Goal: Information Seeking & Learning: Learn about a topic

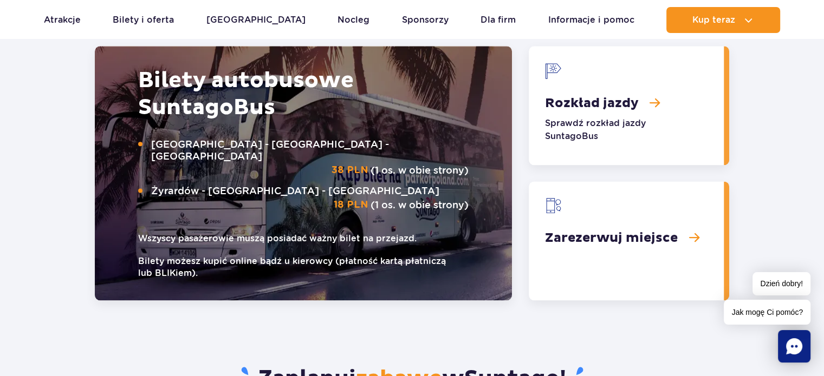
scroll to position [1408, 0]
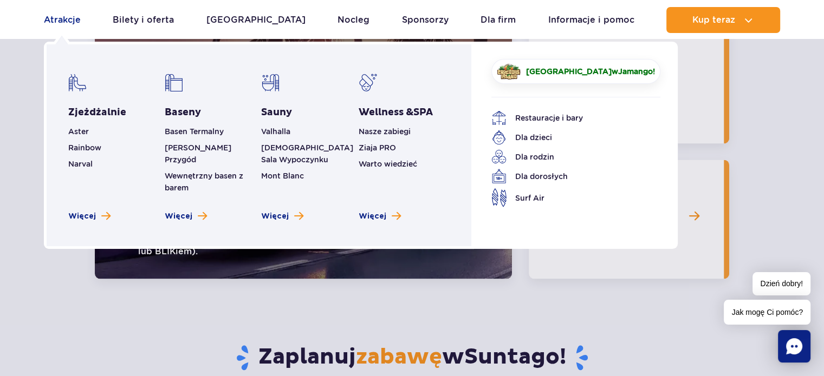
click at [70, 22] on link "Atrakcje" at bounding box center [62, 20] width 37 height 26
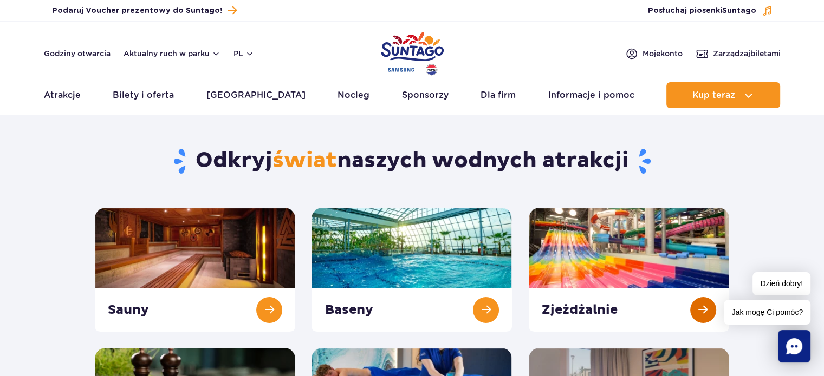
click at [703, 317] on link at bounding box center [628, 270] width 200 height 124
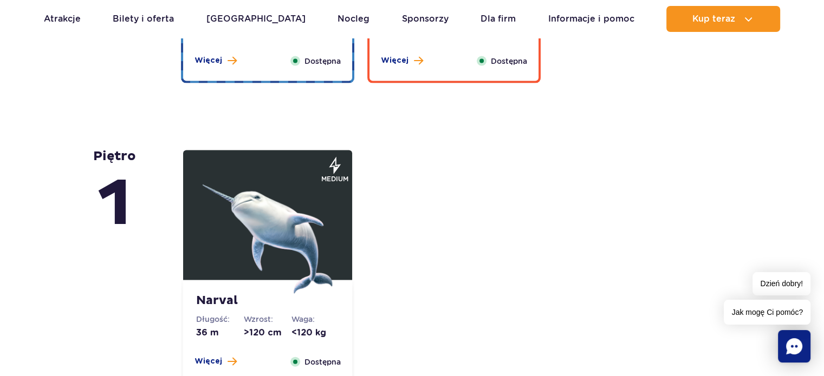
scroll to position [2296, 0]
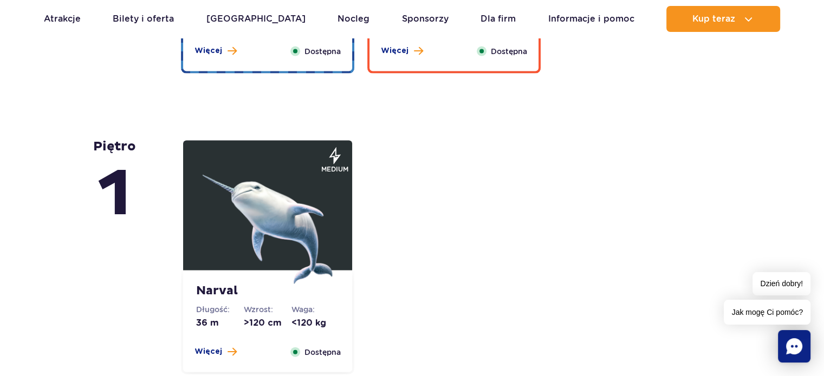
click at [265, 200] on img at bounding box center [268, 219] width 130 height 130
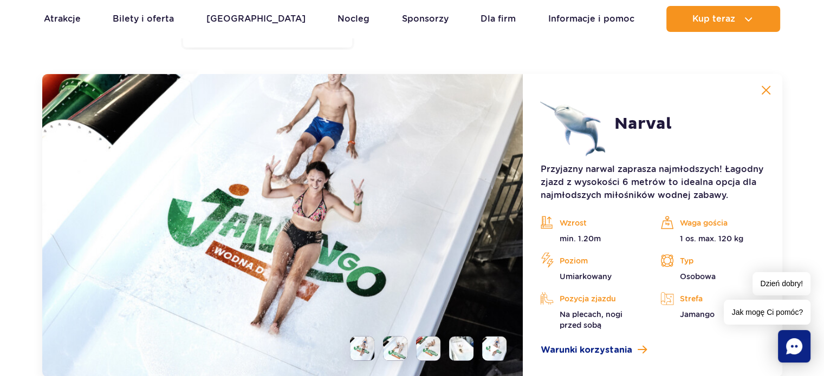
scroll to position [2629, 0]
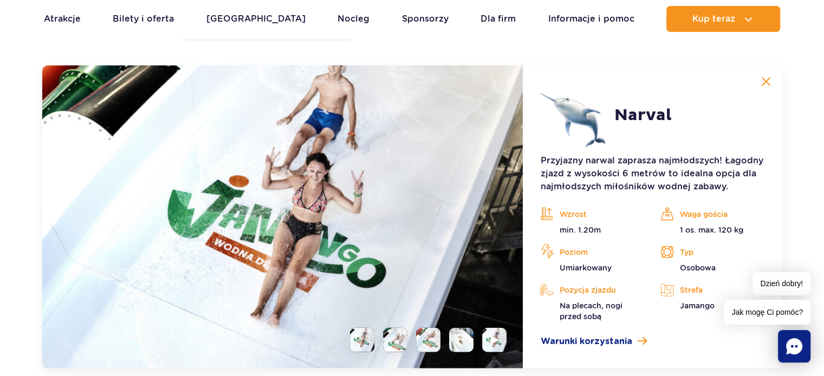
click at [396, 334] on li at bounding box center [395, 340] width 24 height 24
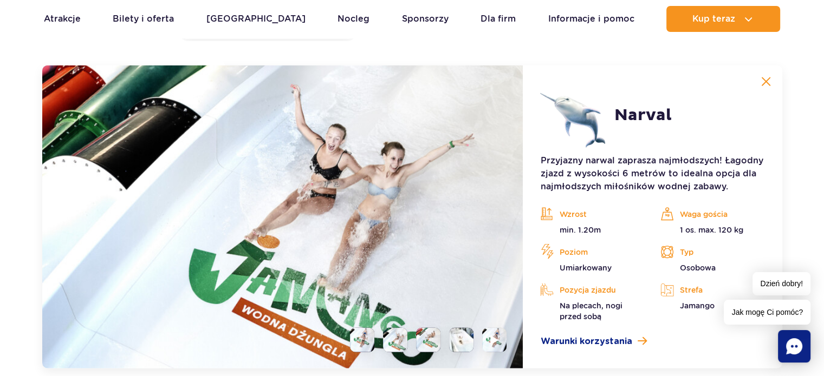
click at [424, 342] on li at bounding box center [428, 340] width 24 height 24
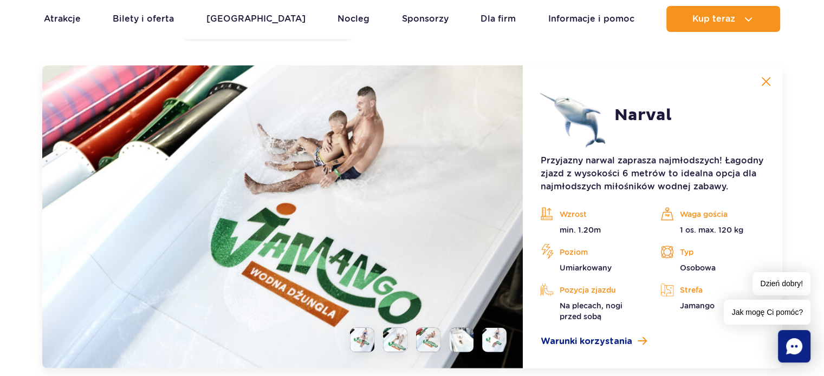
click at [471, 342] on li at bounding box center [461, 340] width 24 height 24
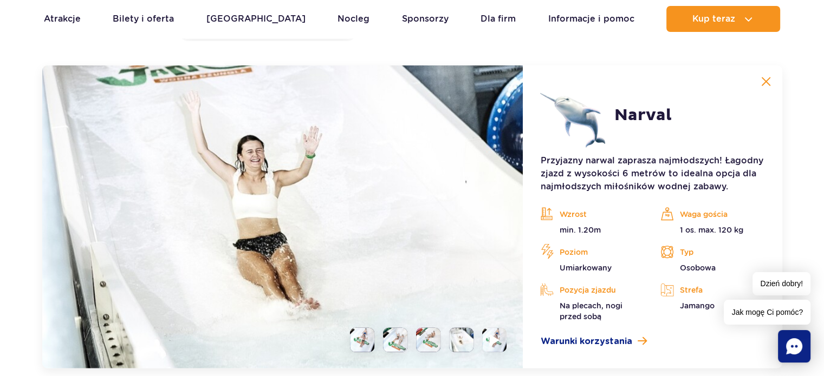
click at [487, 347] on li at bounding box center [494, 340] width 24 height 24
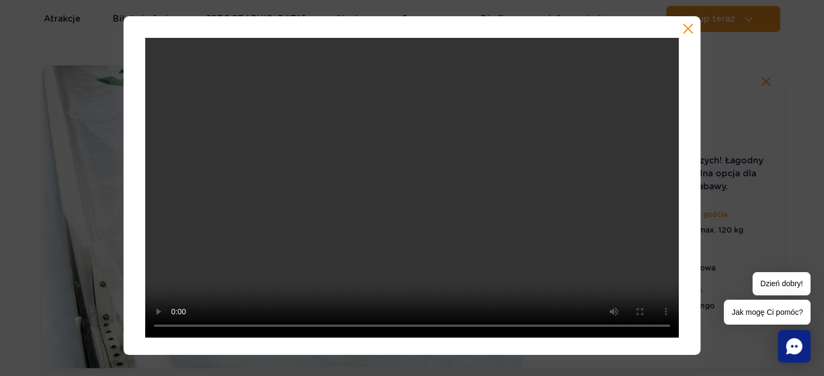
click at [71, 151] on div at bounding box center [412, 185] width 824 height 339
click at [57, 160] on div at bounding box center [412, 185] width 824 height 339
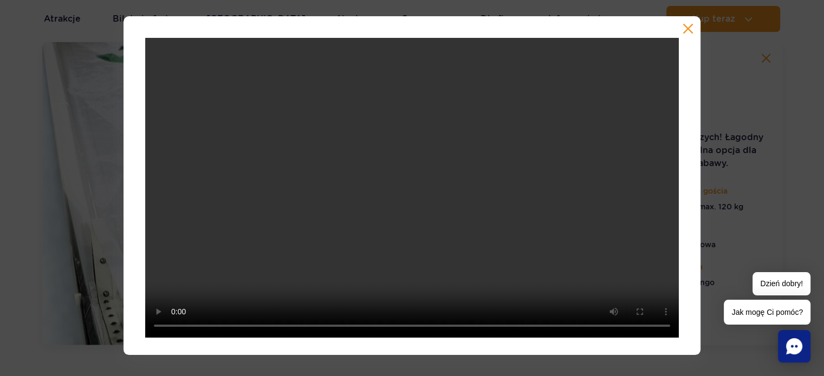
scroll to position [2638, 0]
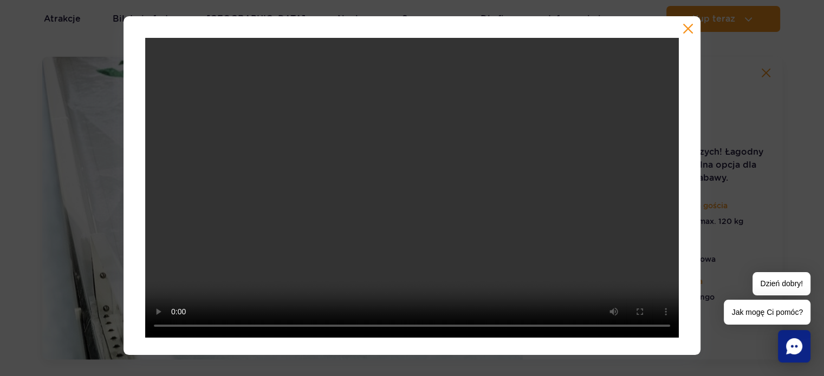
click at [410, 148] on video at bounding box center [411, 188] width 533 height 300
click at [362, 110] on video at bounding box center [411, 188] width 533 height 300
click at [403, 156] on video at bounding box center [411, 188] width 533 height 300
click at [721, 239] on div at bounding box center [412, 185] width 824 height 339
click at [763, 205] on div at bounding box center [412, 185] width 824 height 339
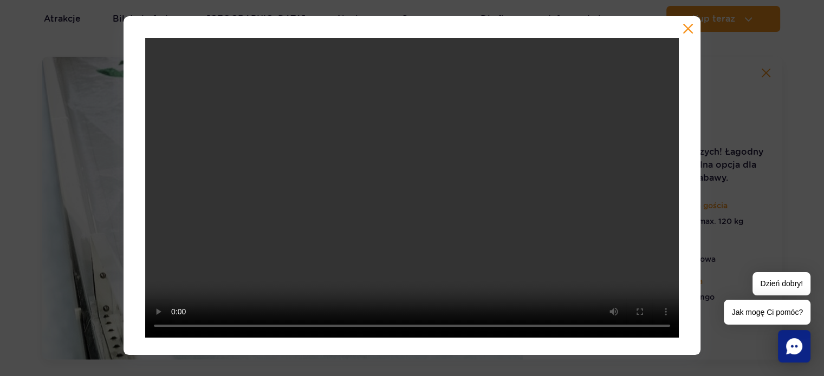
click at [763, 207] on div at bounding box center [412, 185] width 824 height 339
click at [695, 33] on div at bounding box center [411, 185] width 577 height 339
click at [684, 25] on button "button" at bounding box center [687, 28] width 11 height 11
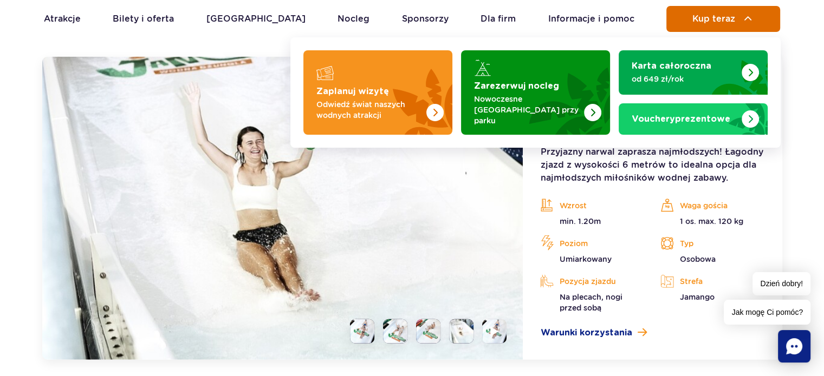
click at [303, 50] on link "Zaplanuj wizytę Odwiedź świat naszych wodnych atrakcji" at bounding box center [377, 92] width 149 height 84
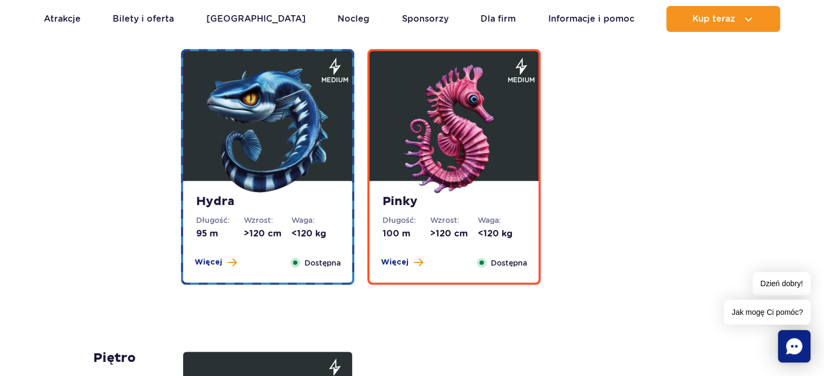
scroll to position [2075, 0]
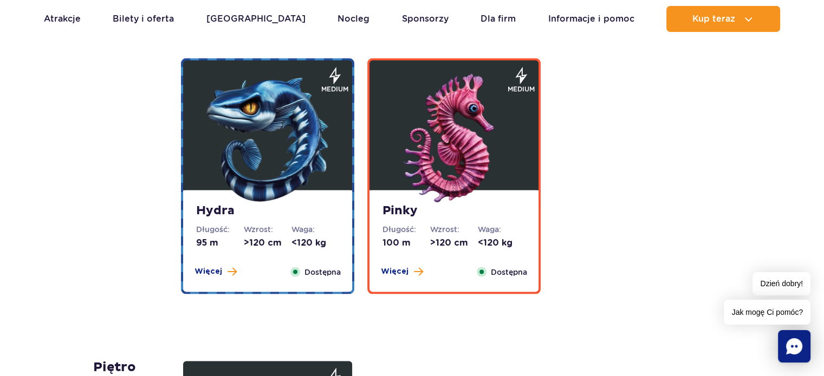
click at [434, 122] on img at bounding box center [454, 139] width 130 height 130
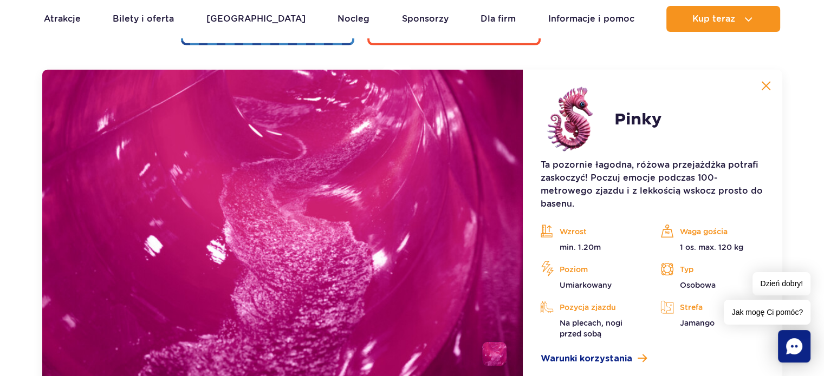
scroll to position [2328, 0]
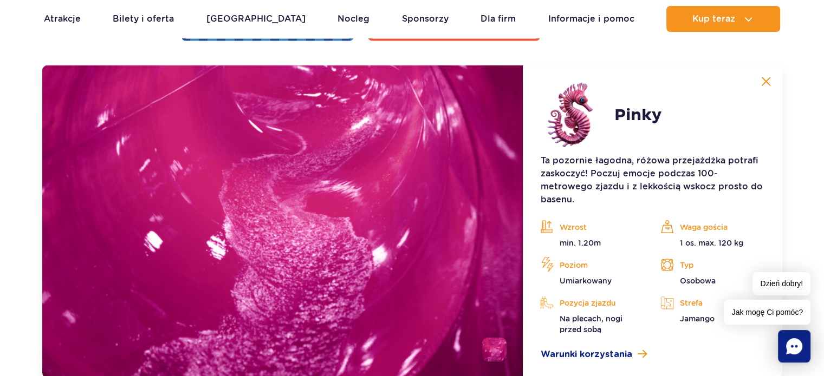
click at [765, 74] on button at bounding box center [766, 82] width 22 height 22
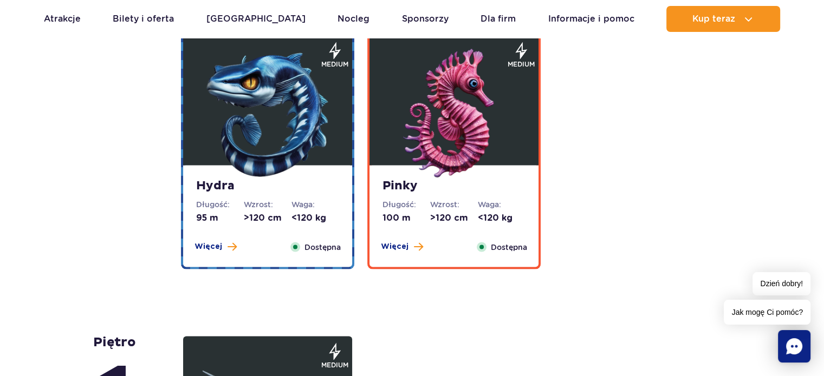
scroll to position [2047, 0]
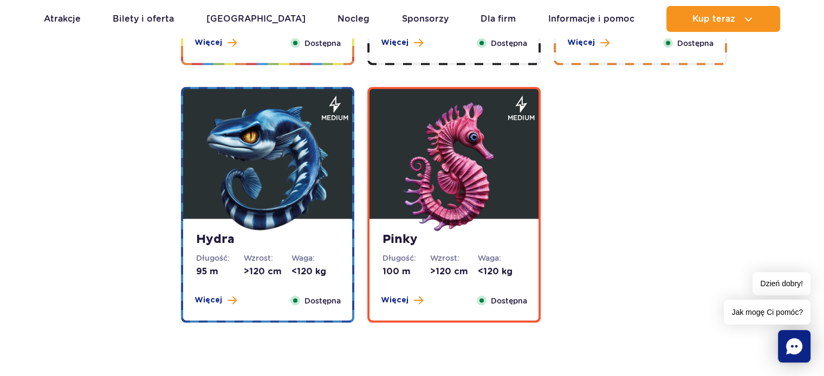
click at [262, 149] on img at bounding box center [268, 167] width 130 height 130
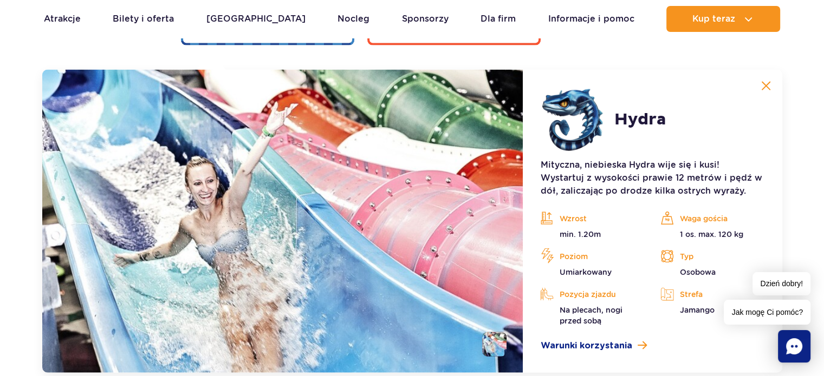
scroll to position [2328, 0]
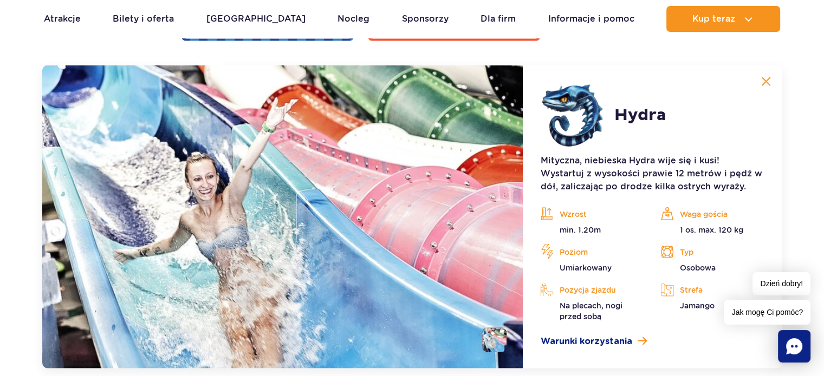
click at [770, 78] on button at bounding box center [766, 82] width 22 height 22
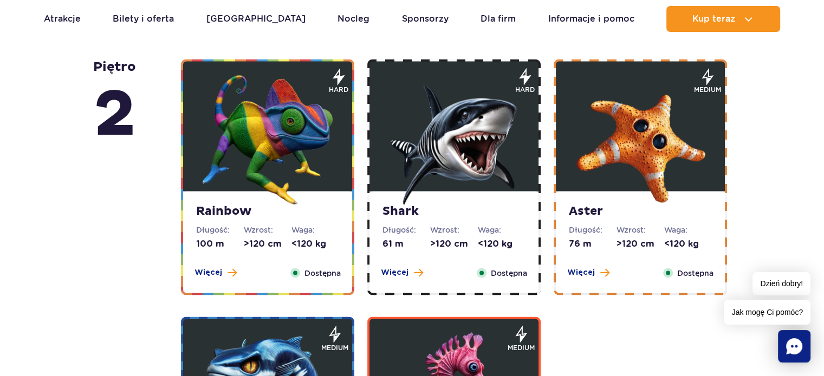
scroll to position [1808, 0]
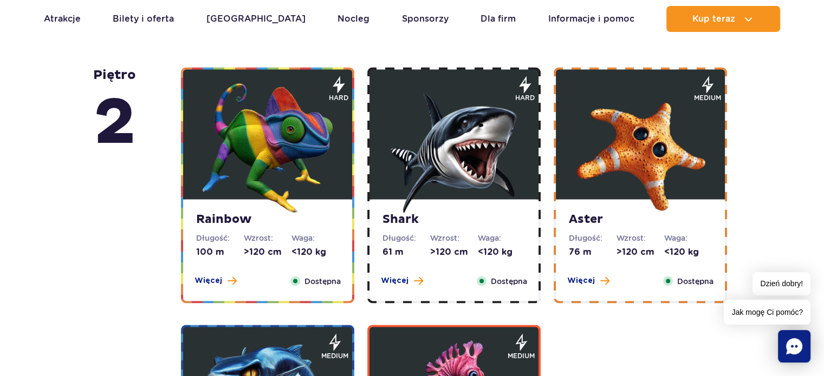
click at [336, 102] on figure at bounding box center [267, 134] width 169 height 130
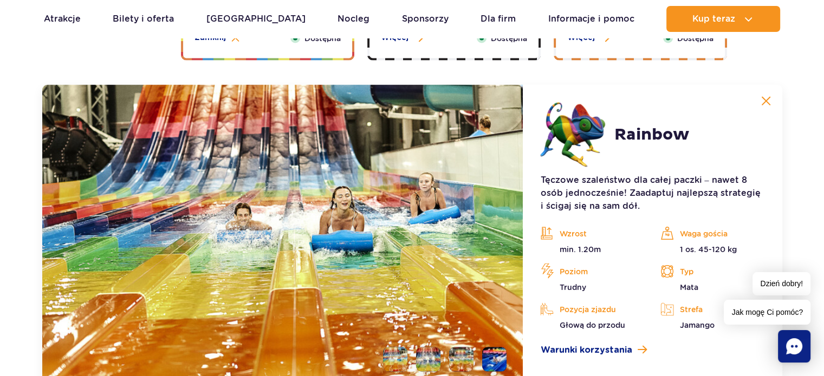
scroll to position [2071, 0]
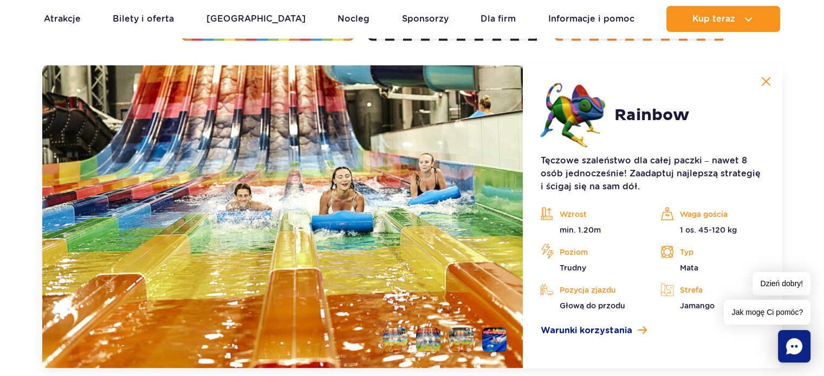
click at [765, 88] on button at bounding box center [766, 82] width 22 height 22
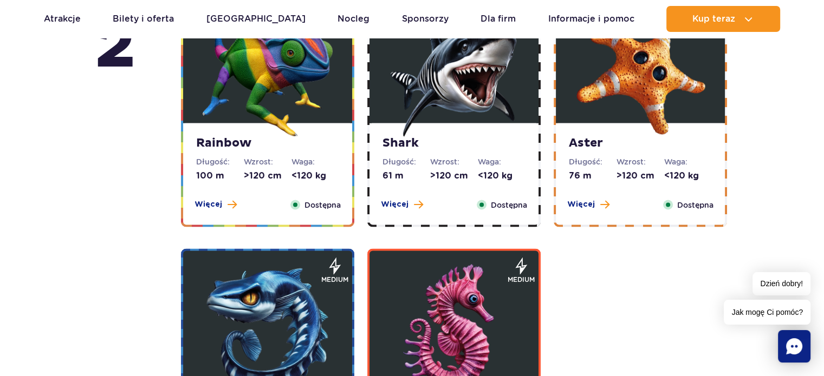
scroll to position [1854, 0]
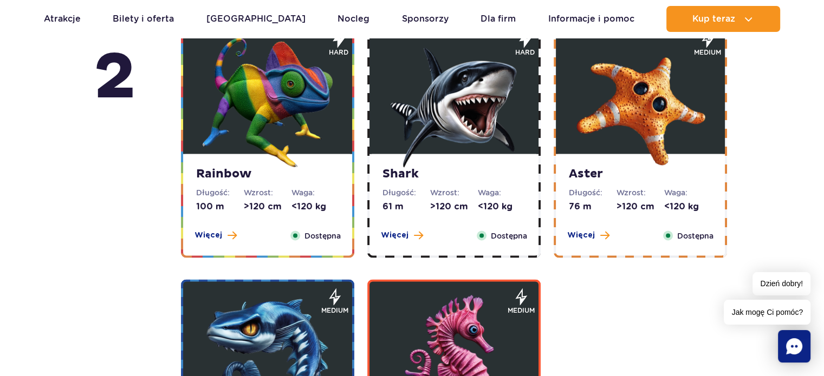
click at [649, 199] on dl "Wzrost: >120 cm" at bounding box center [640, 199] width 48 height 25
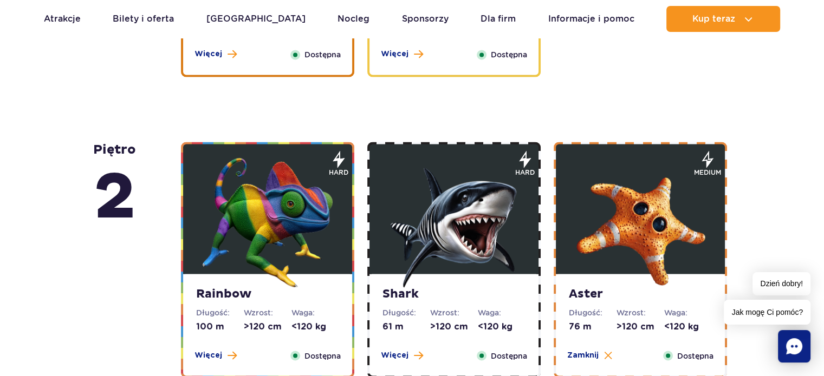
scroll to position [1724, 0]
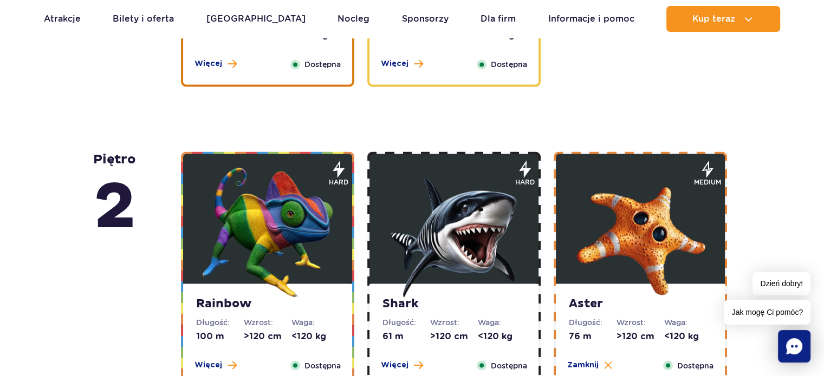
click at [526, 255] on figure at bounding box center [453, 219] width 169 height 130
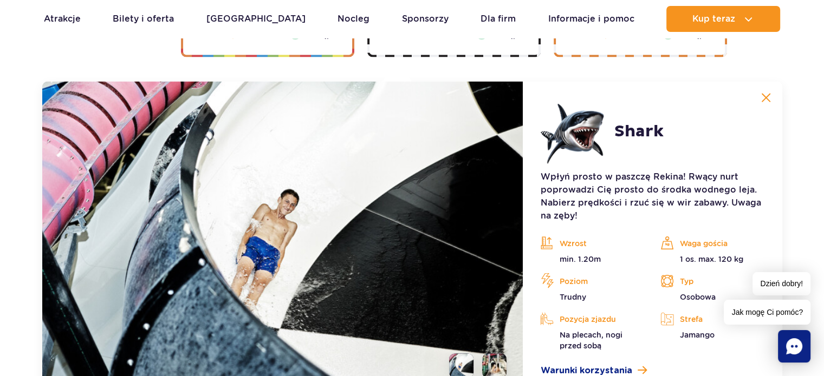
scroll to position [2071, 0]
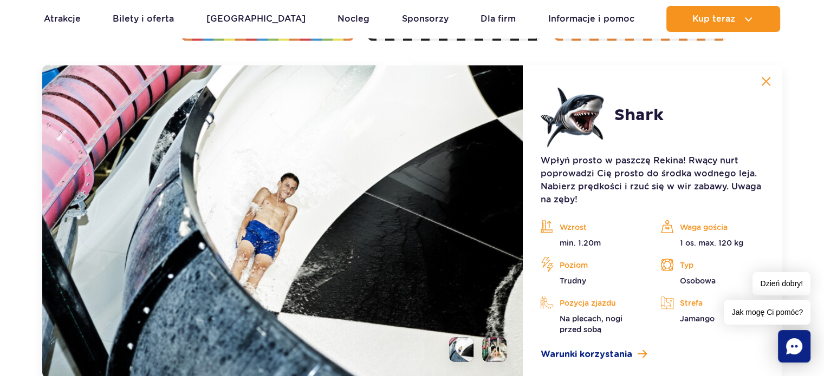
click at [494, 353] on li at bounding box center [494, 350] width 24 height 24
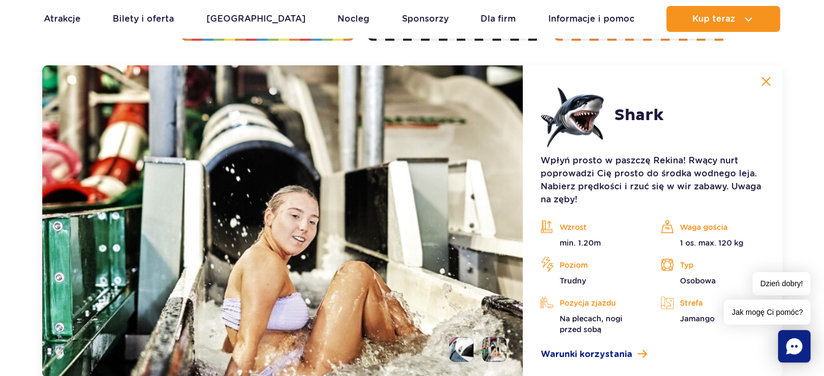
click at [463, 353] on li at bounding box center [461, 350] width 24 height 24
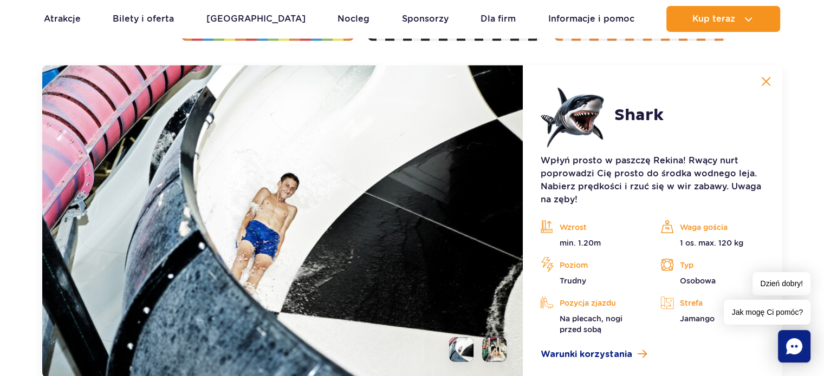
click at [761, 80] on img at bounding box center [766, 82] width 10 height 10
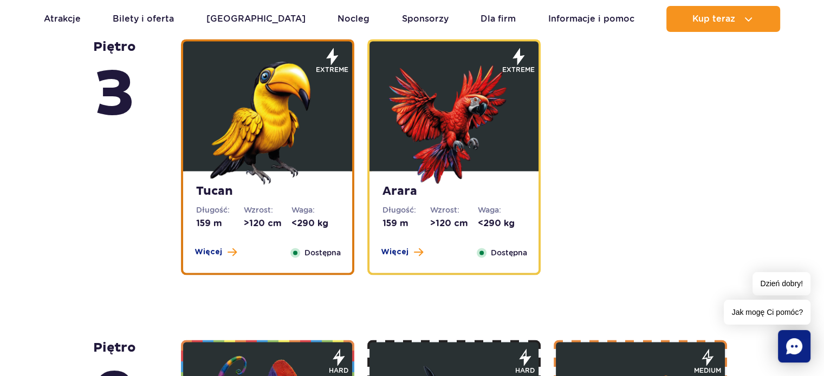
scroll to position [1507, 0]
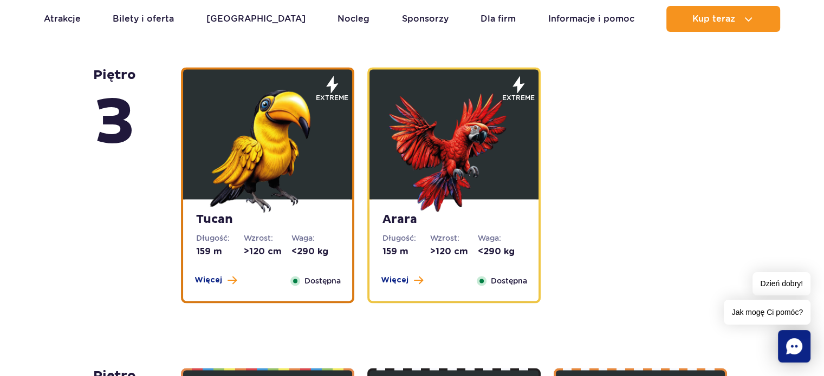
click at [484, 203] on img at bounding box center [454, 148] width 130 height 130
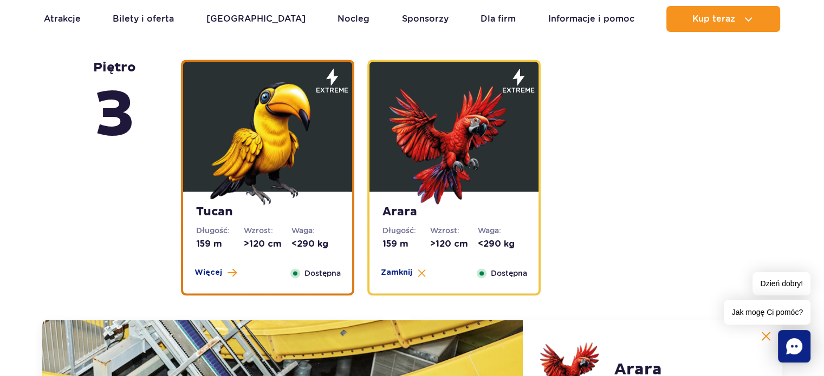
scroll to position [1466, 0]
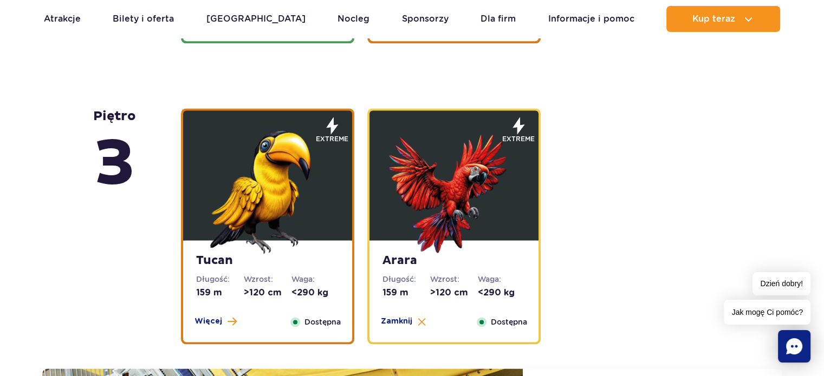
click at [243, 242] on img at bounding box center [268, 189] width 130 height 130
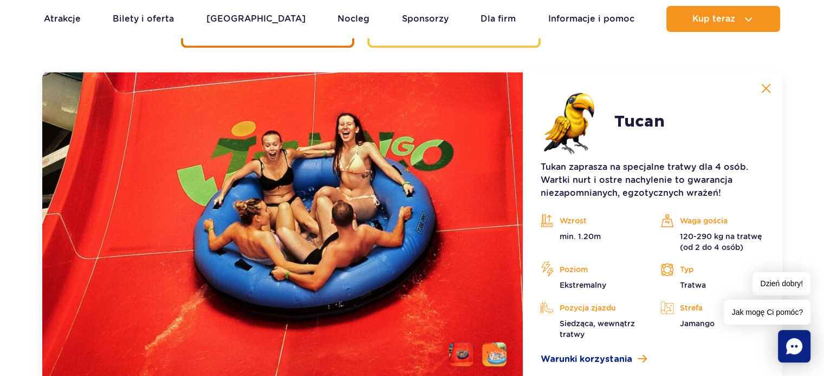
scroll to position [1769, 0]
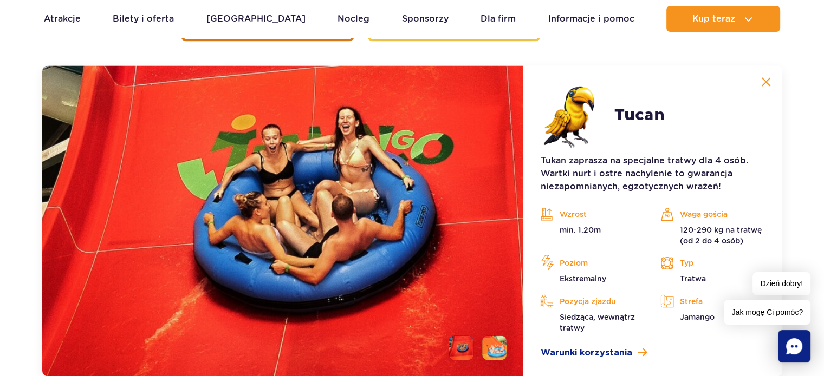
click at [494, 344] on li at bounding box center [494, 348] width 24 height 24
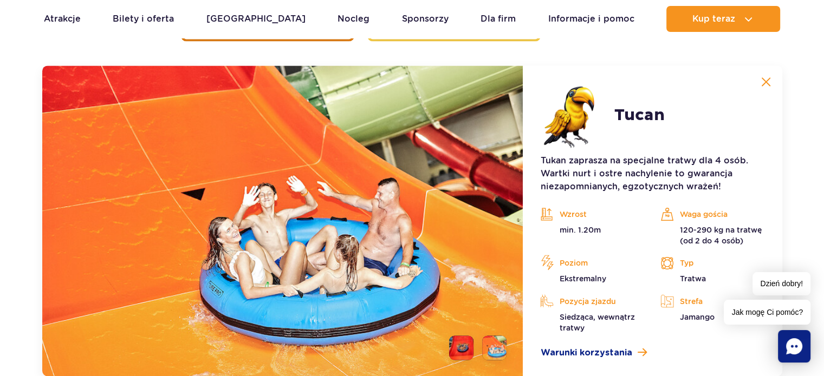
click at [494, 344] on img at bounding box center [494, 348] width 24 height 24
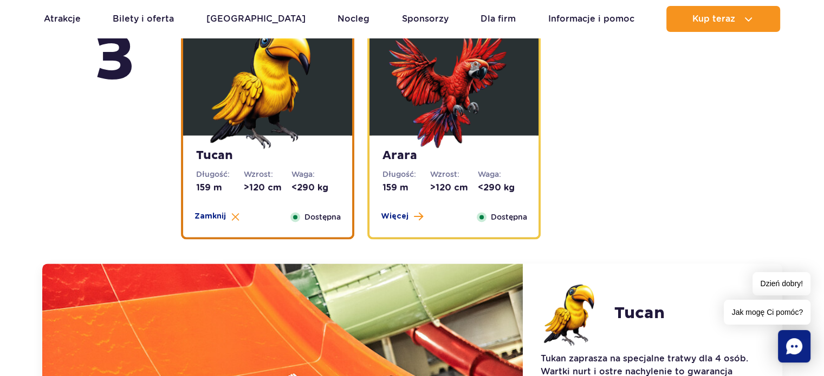
scroll to position [1553, 0]
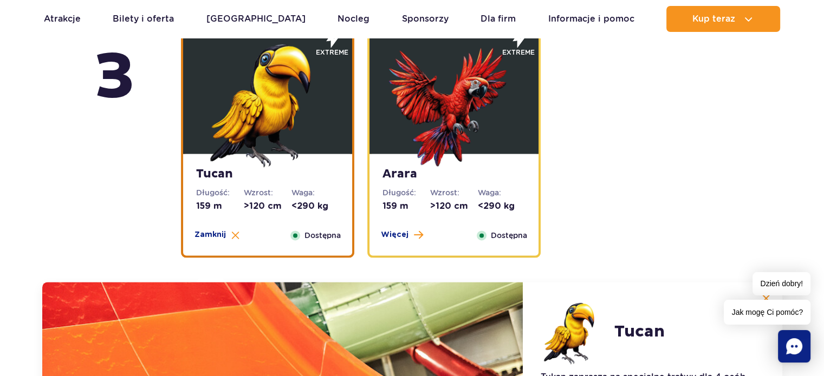
click at [396, 167] on strong "Arara" at bounding box center [453, 174] width 143 height 15
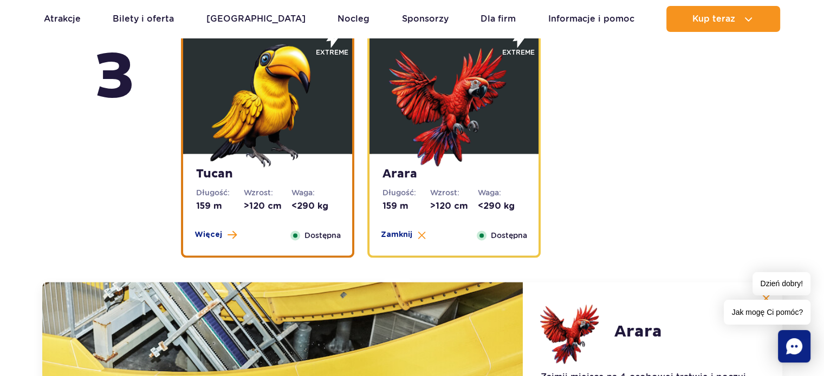
click at [273, 188] on dt "Wzrost:" at bounding box center [268, 192] width 48 height 11
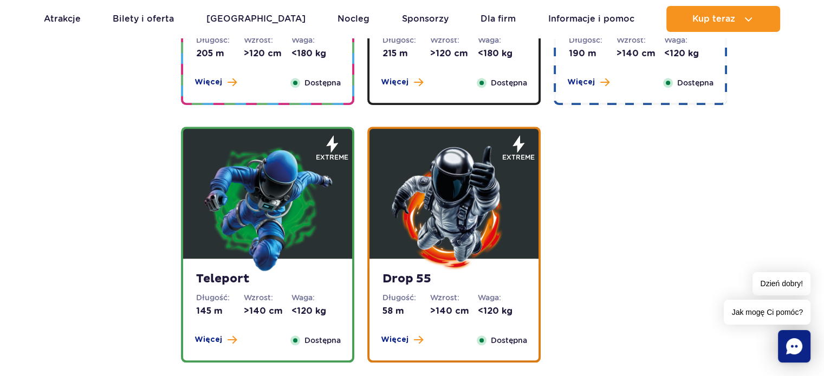
scroll to position [1141, 0]
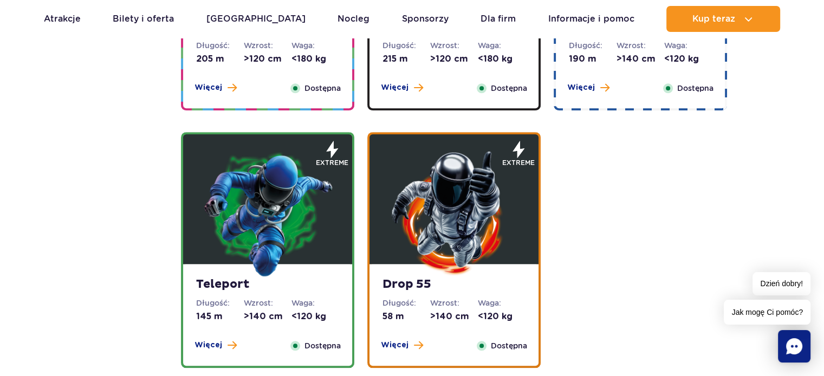
click at [283, 179] on img at bounding box center [268, 213] width 130 height 130
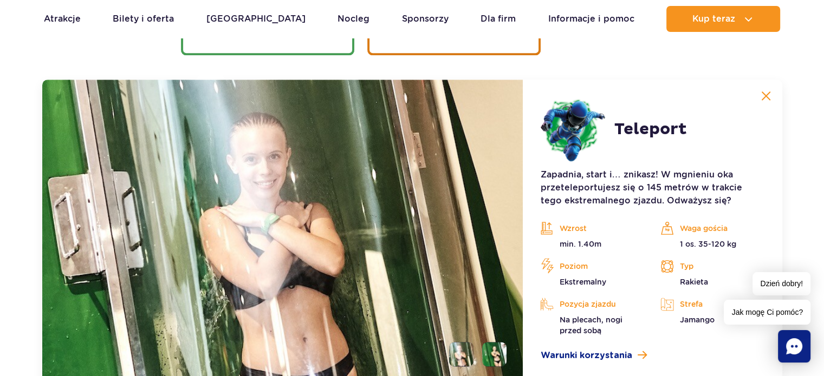
scroll to position [1468, 0]
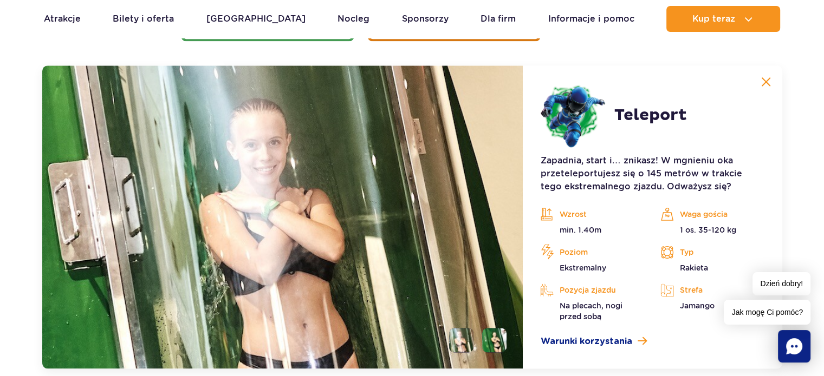
click at [284, 173] on img at bounding box center [282, 217] width 481 height 303
click at [495, 345] on li at bounding box center [494, 340] width 24 height 24
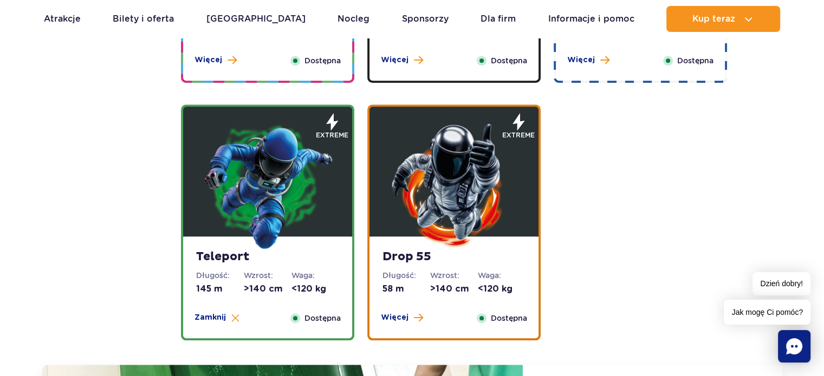
scroll to position [1165, 0]
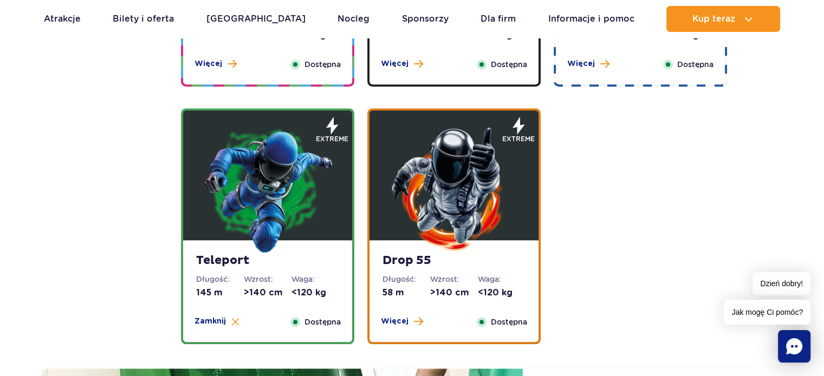
click at [440, 253] on img at bounding box center [454, 189] width 130 height 130
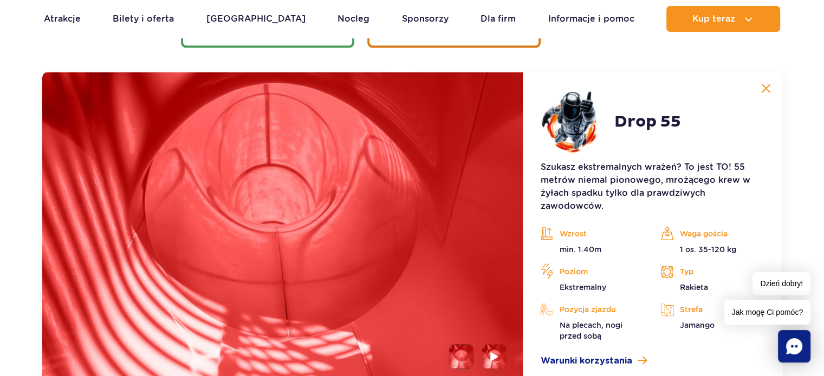
scroll to position [1468, 0]
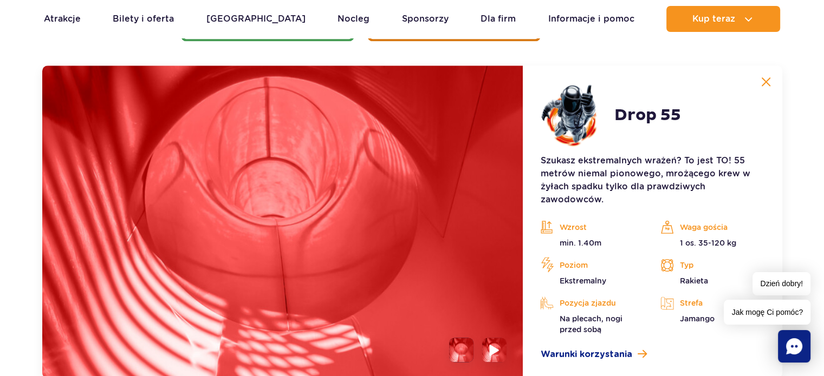
click at [492, 344] on img at bounding box center [494, 350] width 10 height 12
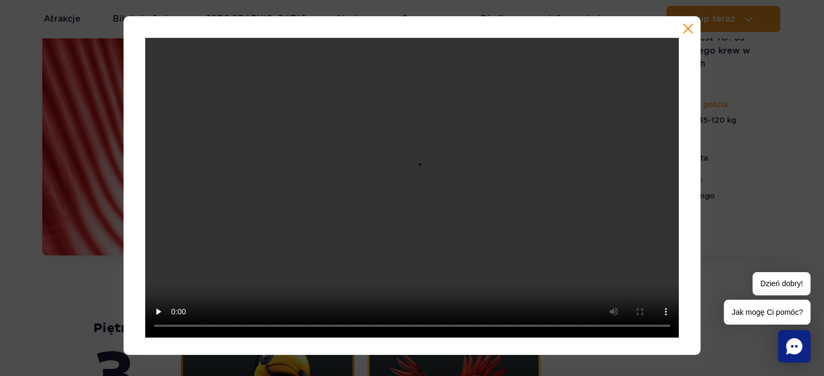
scroll to position [1542, 0]
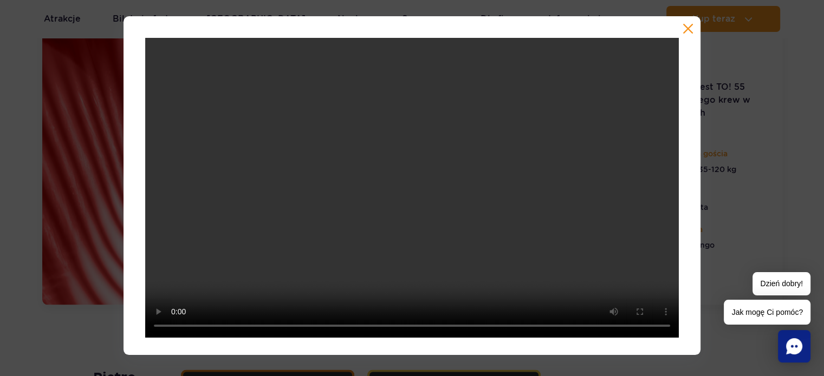
click at [259, 237] on video at bounding box center [411, 188] width 533 height 300
click at [263, 233] on video at bounding box center [411, 188] width 533 height 300
click at [204, 192] on video at bounding box center [411, 188] width 533 height 300
click at [70, 138] on div at bounding box center [412, 185] width 824 height 339
click at [70, 135] on div at bounding box center [412, 185] width 824 height 339
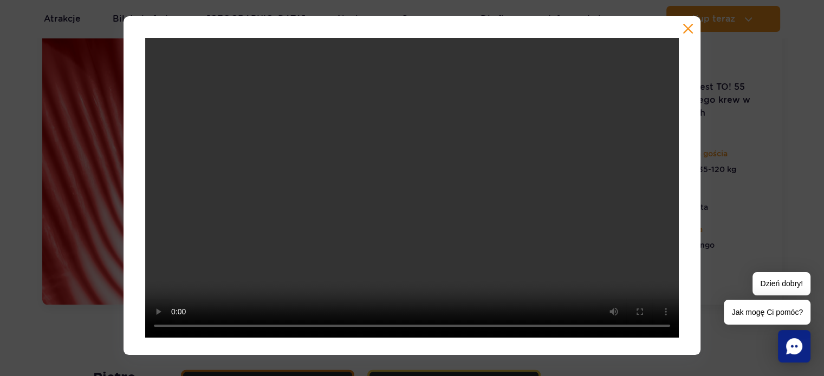
click at [73, 142] on div at bounding box center [412, 185] width 824 height 339
click at [684, 28] on button "button" at bounding box center [687, 28] width 11 height 11
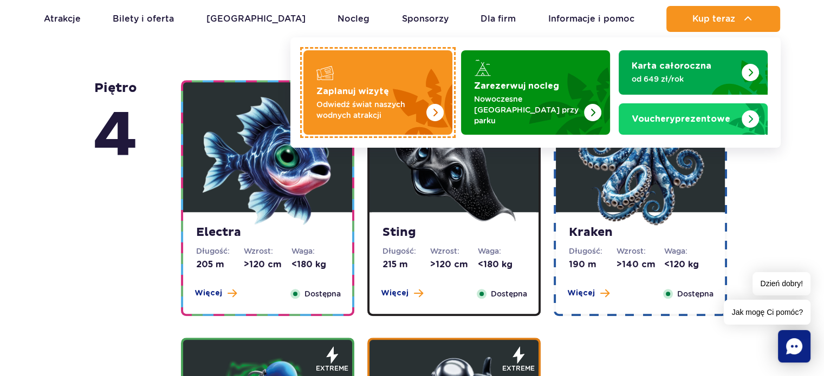
scroll to position [957, 0]
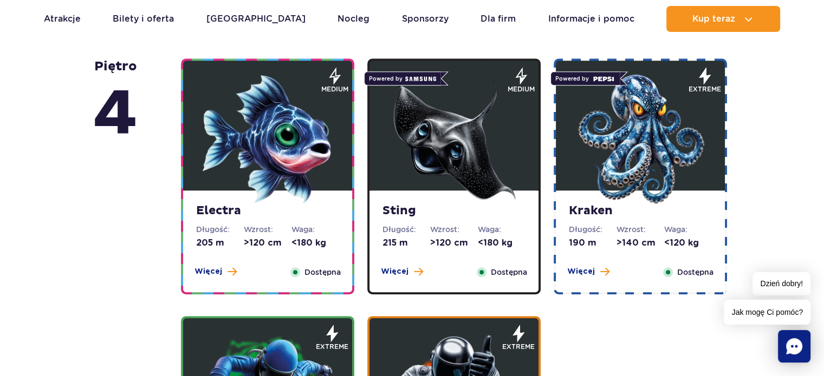
click at [648, 151] on img at bounding box center [640, 139] width 130 height 130
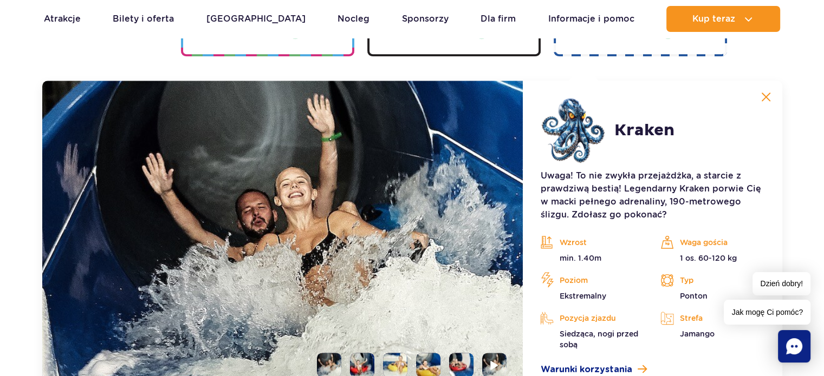
scroll to position [1211, 0]
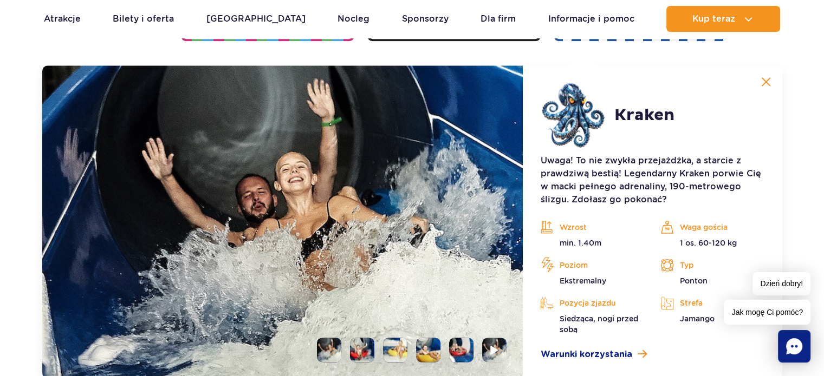
click at [761, 71] on button at bounding box center [766, 82] width 22 height 22
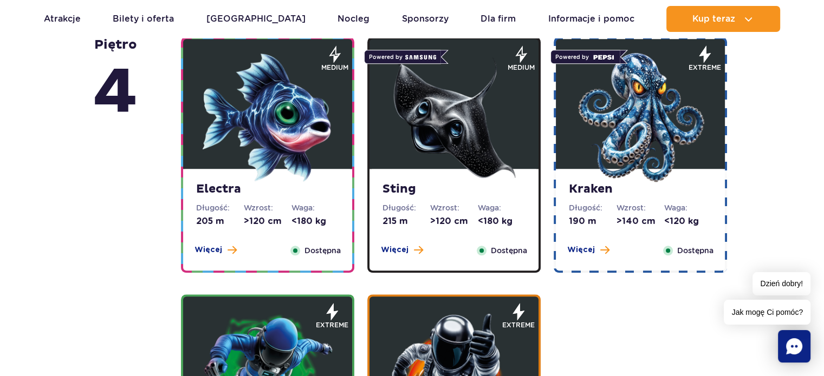
scroll to position [972, 0]
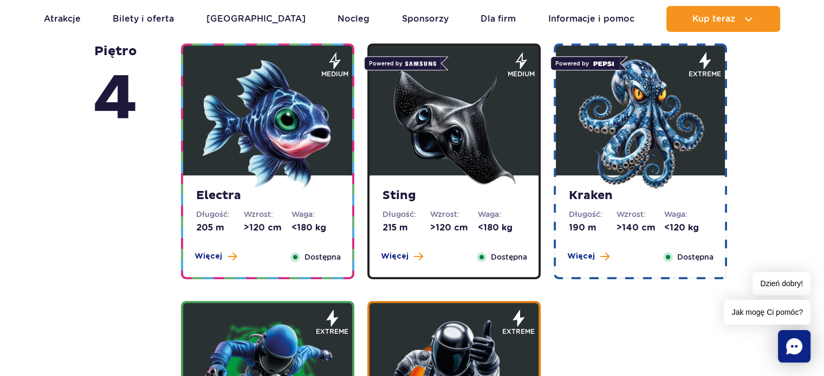
click at [502, 136] on img at bounding box center [454, 124] width 130 height 130
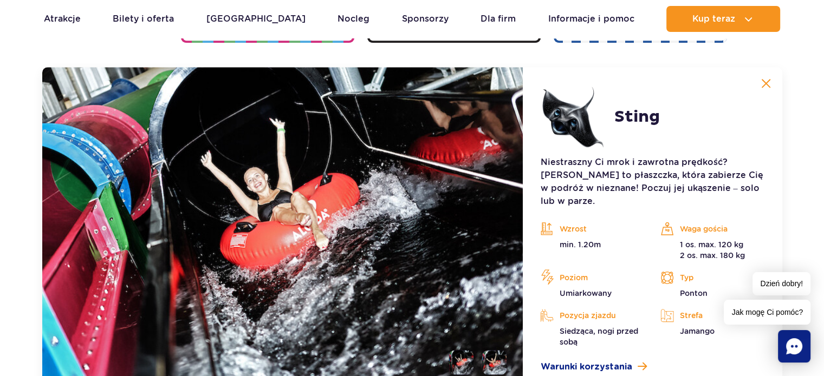
scroll to position [1211, 0]
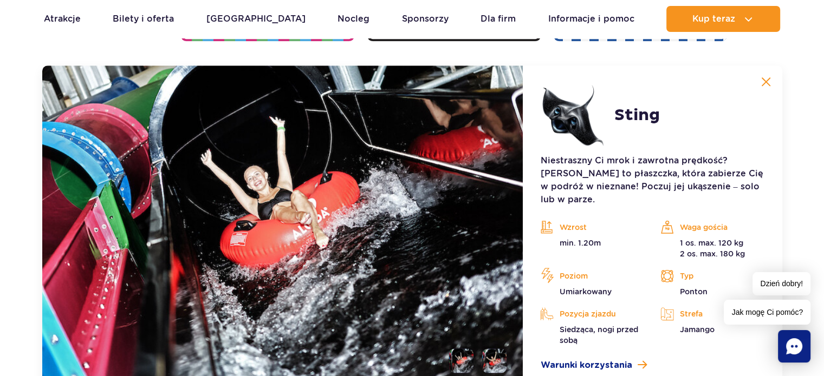
click at [768, 83] on img at bounding box center [766, 82] width 10 height 10
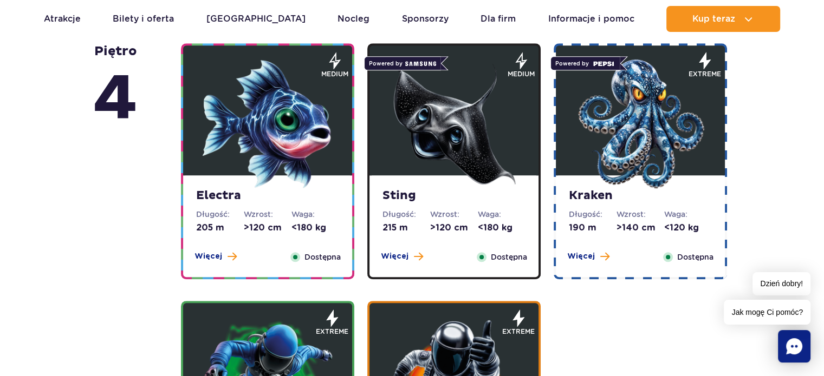
scroll to position [951, 0]
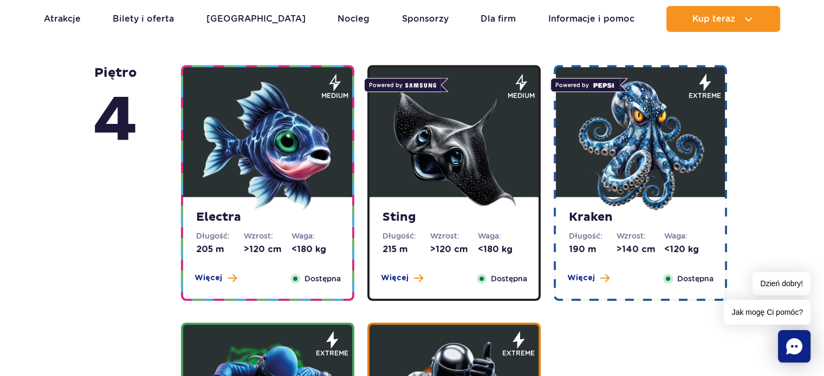
click at [245, 175] on img at bounding box center [268, 146] width 130 height 130
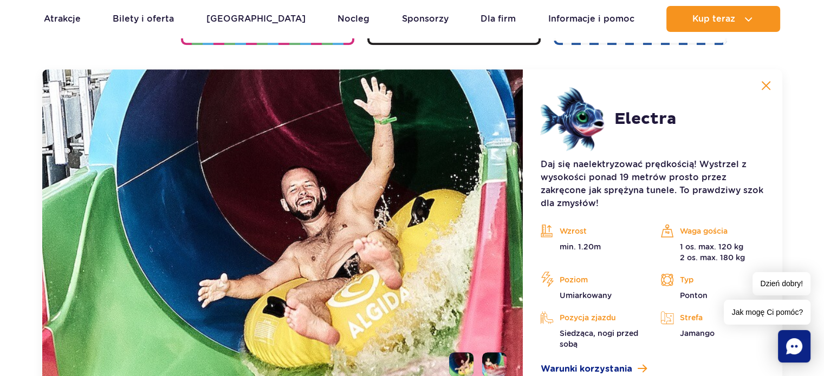
scroll to position [1211, 0]
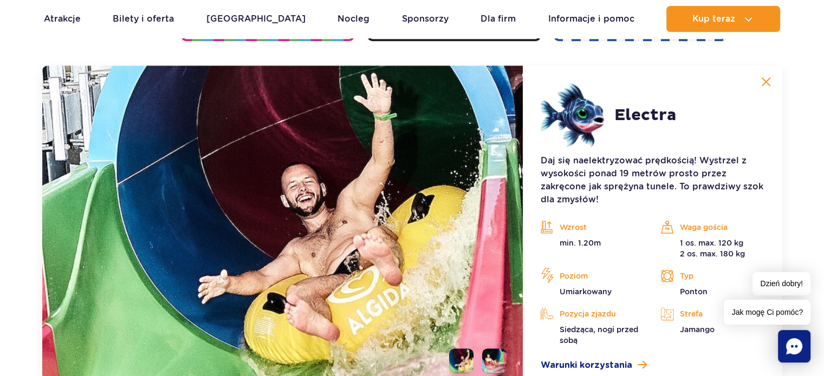
click at [766, 80] on img at bounding box center [766, 82] width 10 height 10
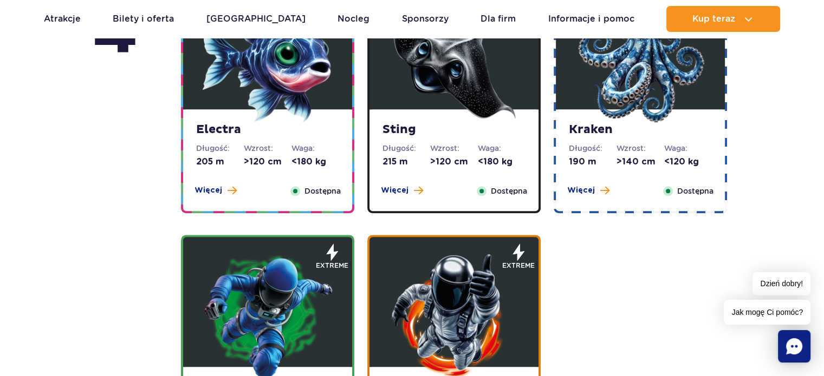
scroll to position [1037, 0]
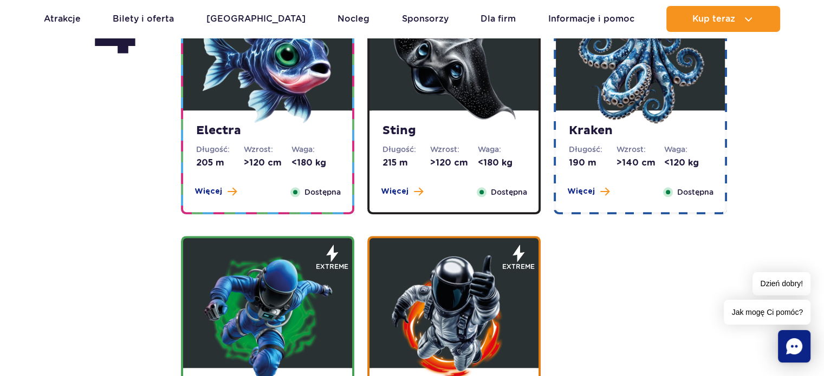
click at [171, 123] on div "piętro 4" at bounding box center [137, 225] width 88 height 494
click at [211, 115] on img at bounding box center [268, 59] width 130 height 130
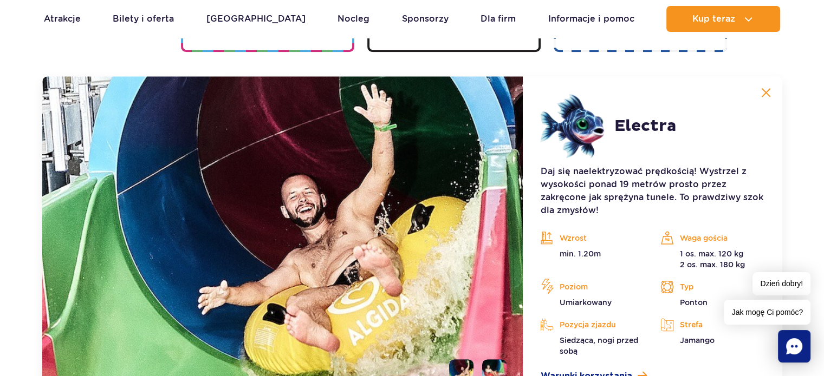
scroll to position [1211, 0]
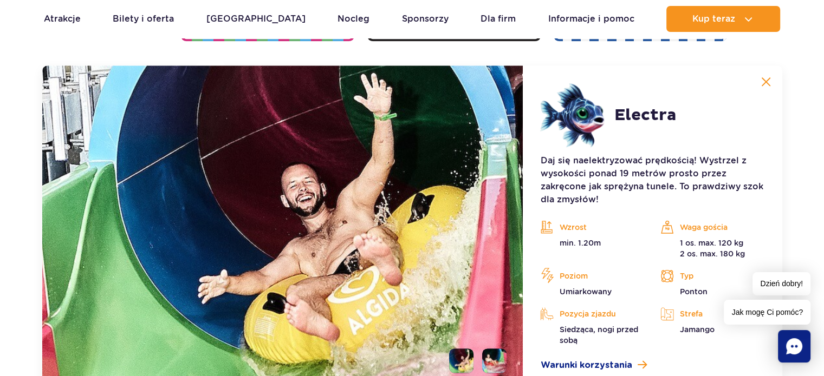
click at [763, 84] on img at bounding box center [766, 82] width 10 height 10
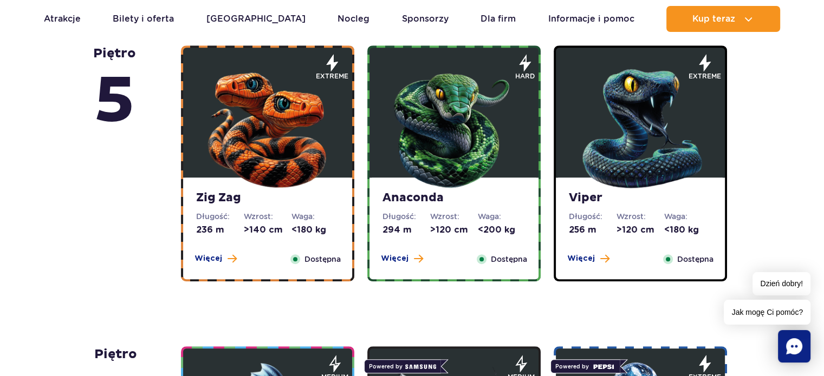
scroll to position [648, 0]
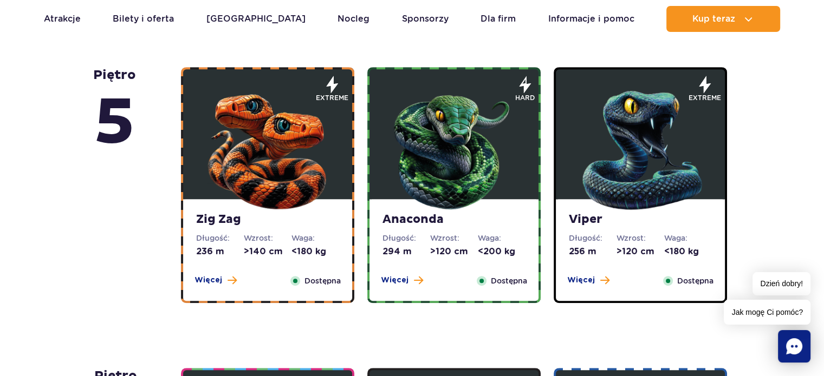
click at [600, 136] on img at bounding box center [640, 148] width 130 height 130
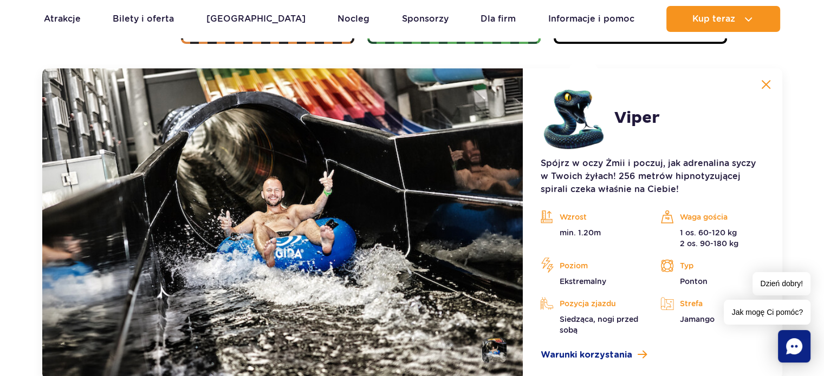
scroll to position [910, 0]
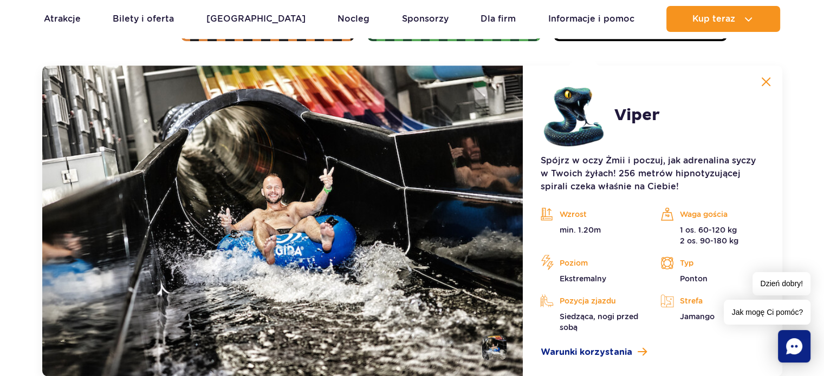
drag, startPoint x: 733, startPoint y: 62, endPoint x: 760, endPoint y: 78, distance: 30.8
click at [737, 78] on div "Zig Zag Długość: 236 m Wzrost: >140 cm Waga: <180 kg Więcej Zamknij Dostępna ex…" at bounding box center [455, 90] width 563 height 571
click at [763, 83] on img at bounding box center [766, 82] width 10 height 10
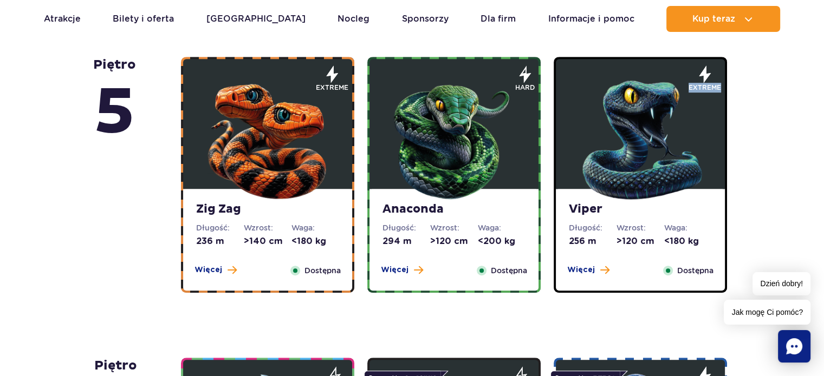
scroll to position [650, 0]
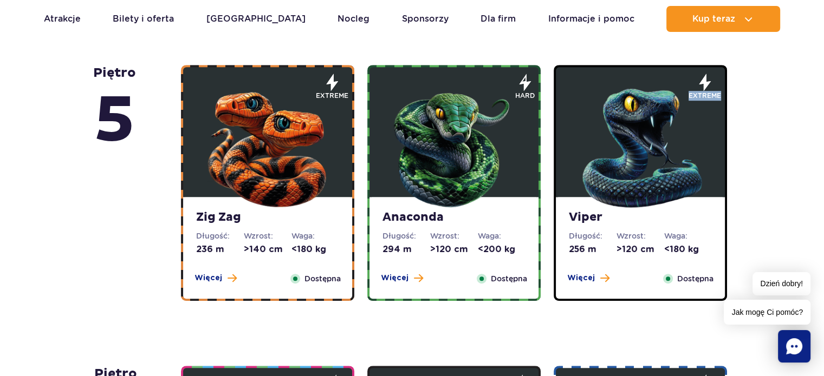
click at [473, 162] on img at bounding box center [454, 146] width 130 height 130
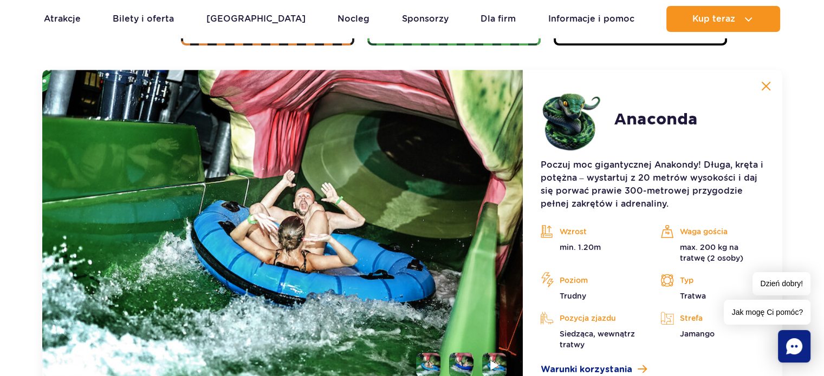
scroll to position [910, 0]
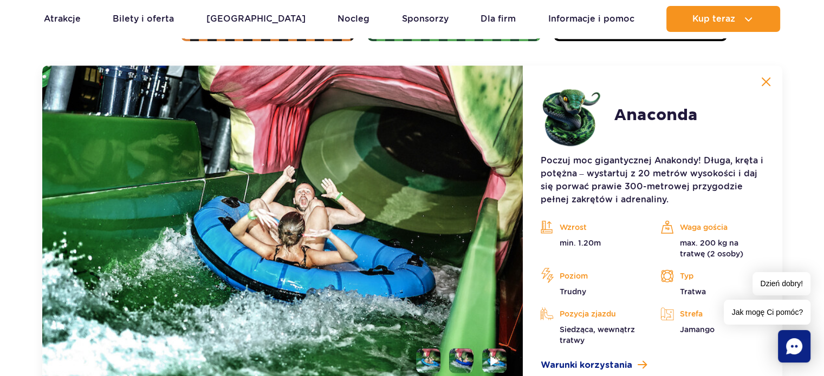
click at [761, 81] on img at bounding box center [766, 82] width 10 height 10
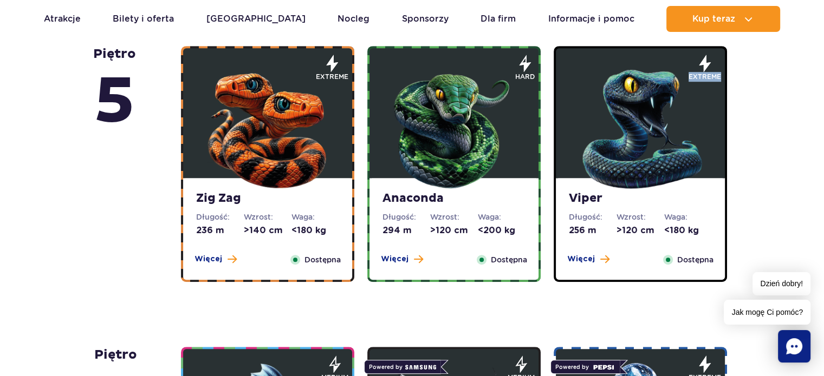
scroll to position [606, 0]
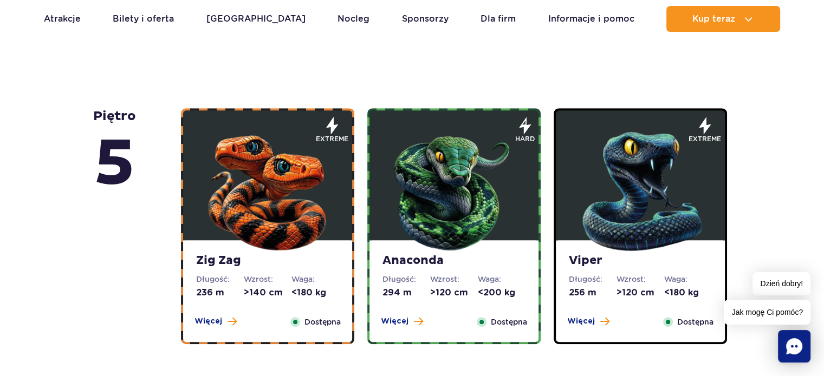
drag, startPoint x: 357, startPoint y: 225, endPoint x: 339, endPoint y: 227, distance: 18.0
click at [339, 227] on div "Zig Zag Długość: 236 m Wzrost: >140 cm Waga: <180 kg Więcej Zamknij Dostępna ex…" at bounding box center [267, 226] width 186 height 236
click at [339, 227] on figure at bounding box center [267, 175] width 169 height 130
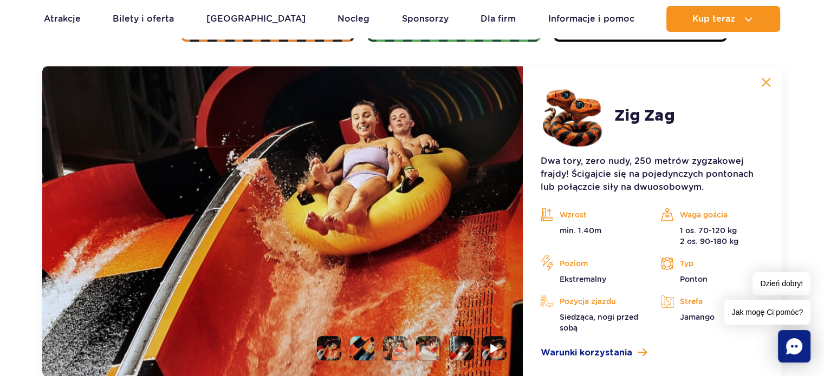
scroll to position [910, 0]
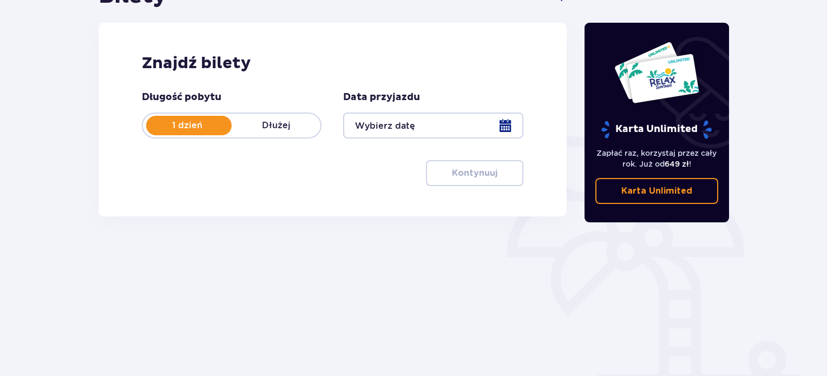
scroll to position [110, 0]
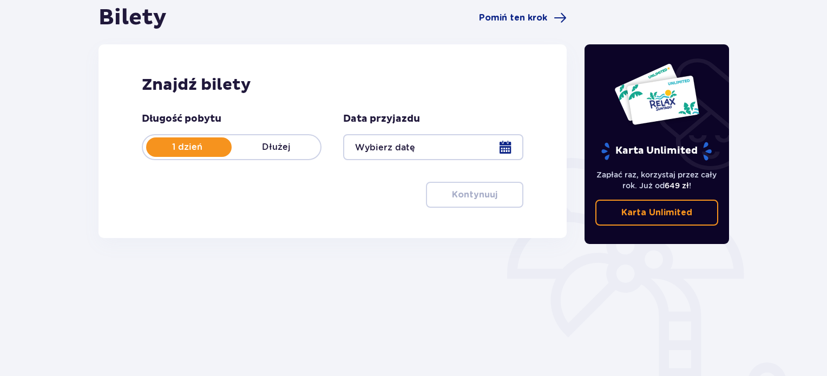
click at [277, 141] on p "Dłużej" at bounding box center [276, 147] width 89 height 12
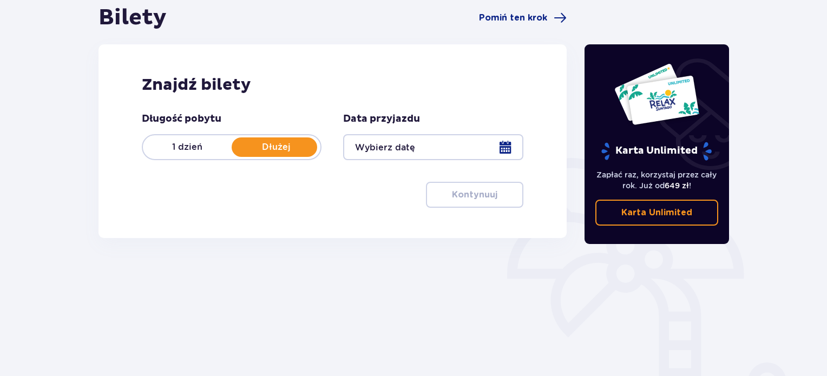
click at [428, 147] on div at bounding box center [433, 147] width 180 height 26
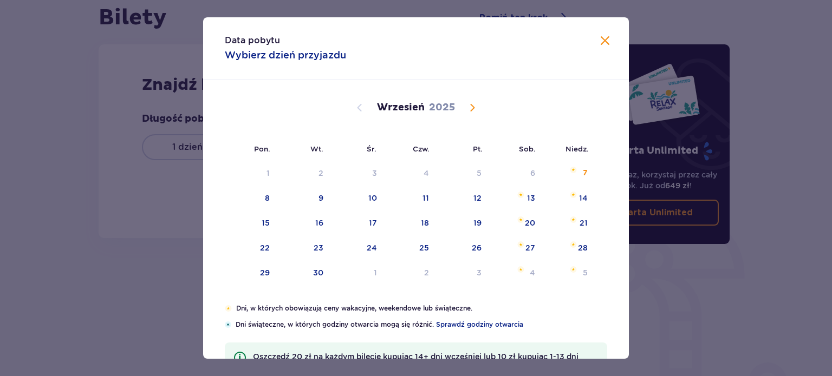
click at [602, 38] on span at bounding box center [604, 41] width 13 height 13
